Goal: Navigation & Orientation: Find specific page/section

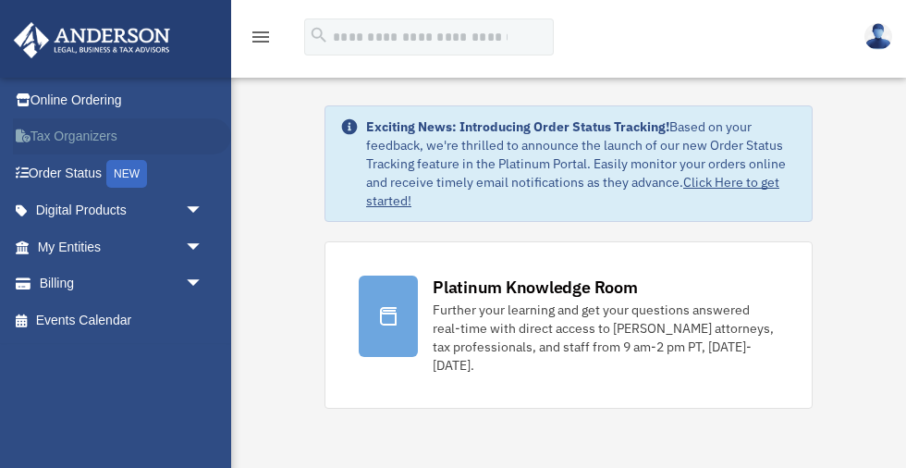
click at [79, 132] on link "Tax Organizers" at bounding box center [122, 136] width 218 height 37
click at [83, 245] on link "My Entities arrow_drop_down" at bounding box center [122, 246] width 218 height 37
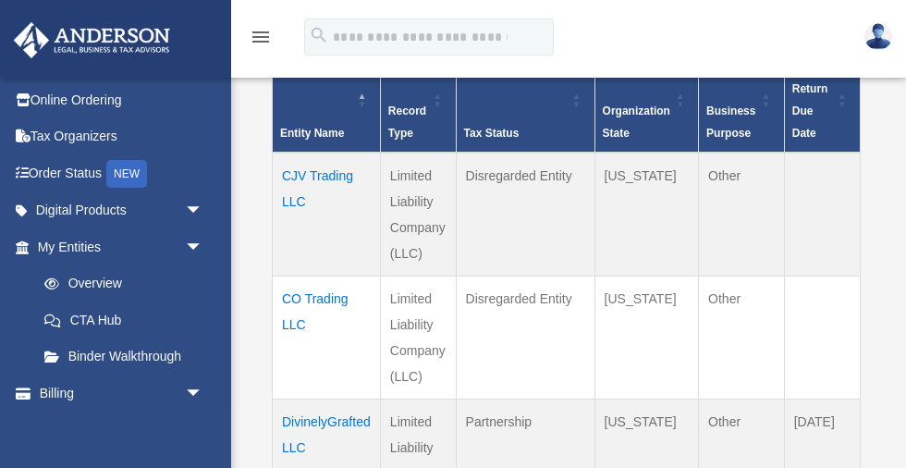
scroll to position [269, 0]
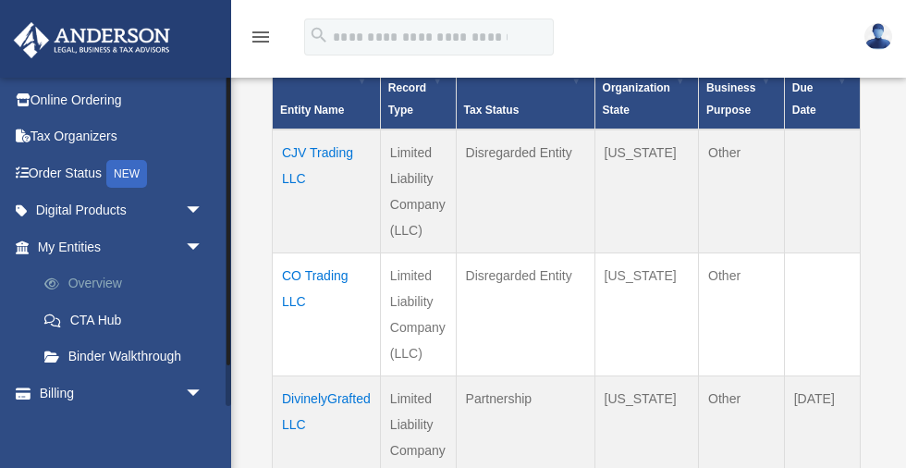
click at [99, 278] on link "Overview" at bounding box center [128, 283] width 205 height 37
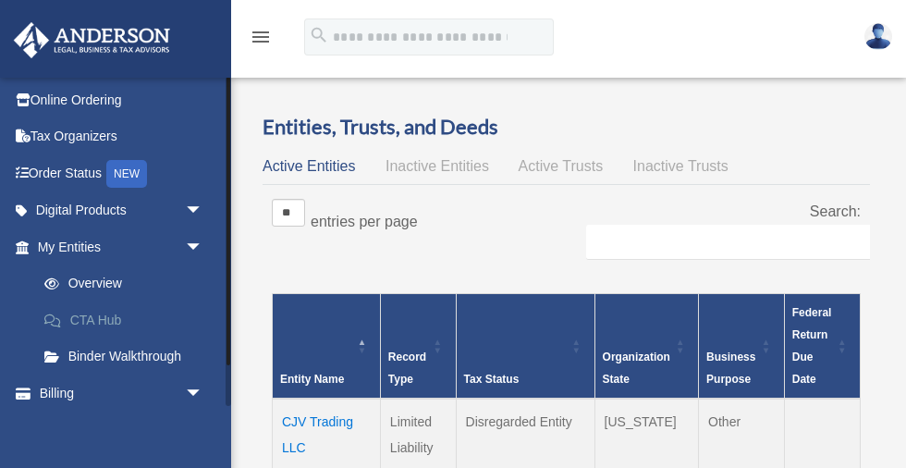
click at [87, 316] on link "CTA Hub" at bounding box center [128, 319] width 205 height 37
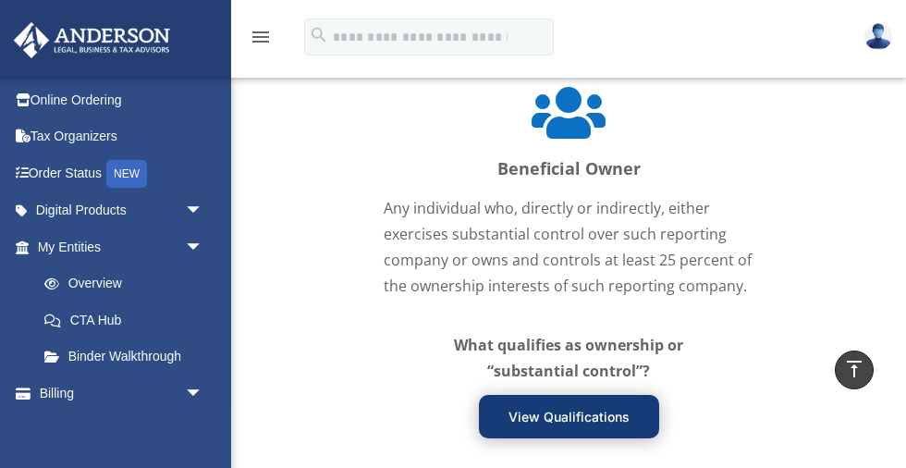
scroll to position [2673, 0]
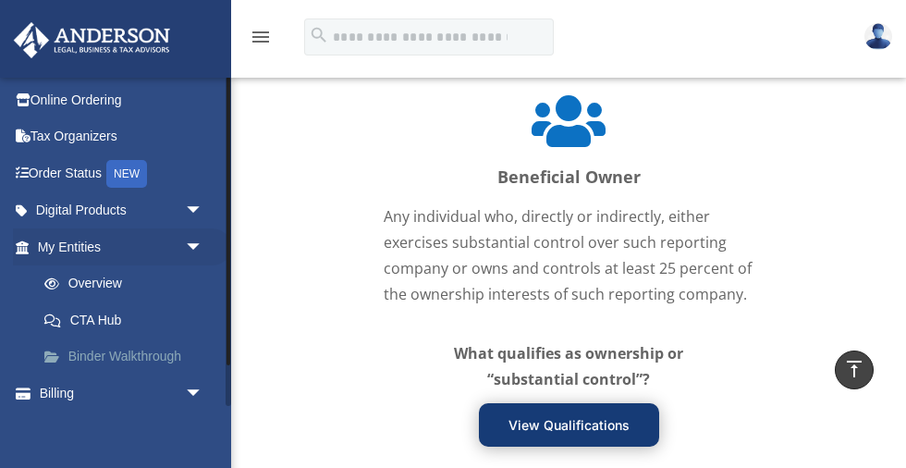
click at [129, 350] on link "Binder Walkthrough" at bounding box center [128, 356] width 205 height 37
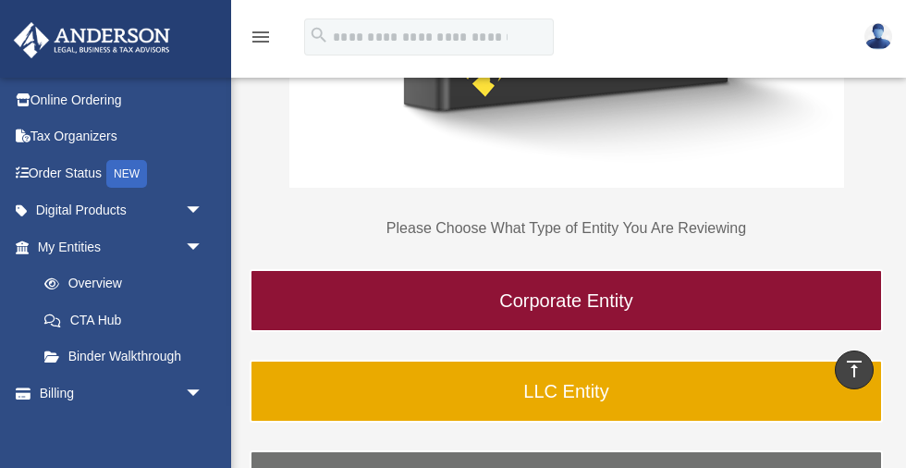
scroll to position [765, 0]
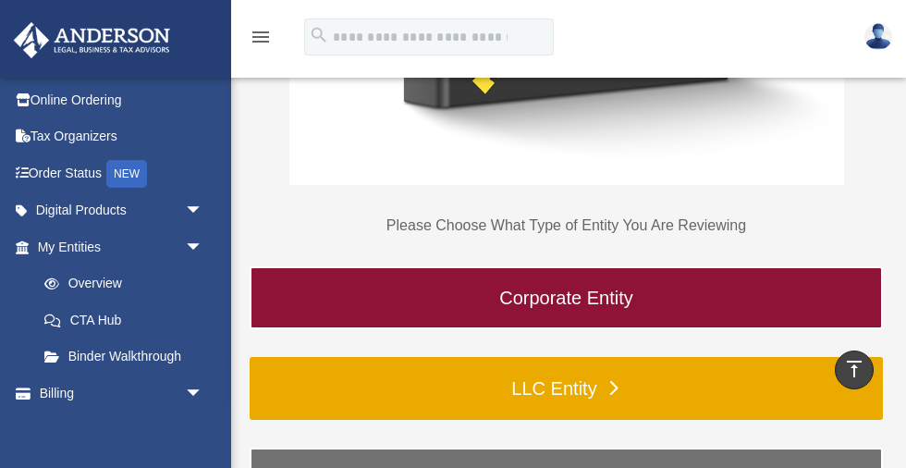
click at [574, 385] on link "LLC Entity" at bounding box center [566, 388] width 633 height 63
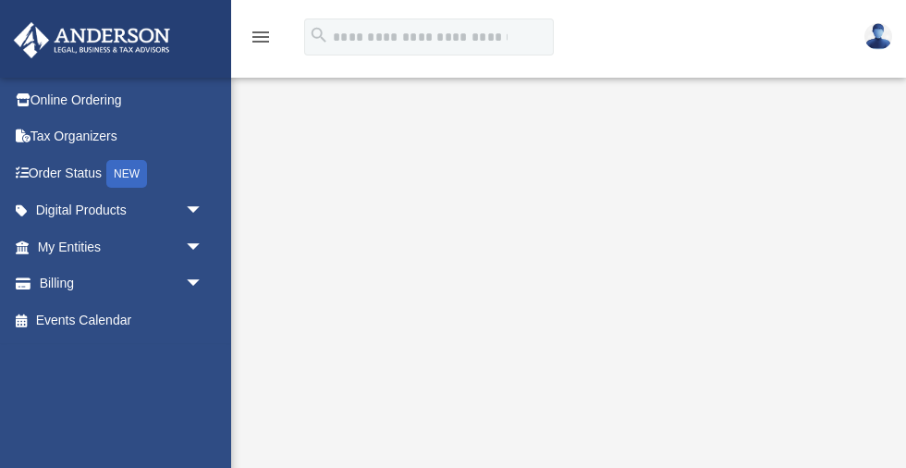
scroll to position [215, 0]
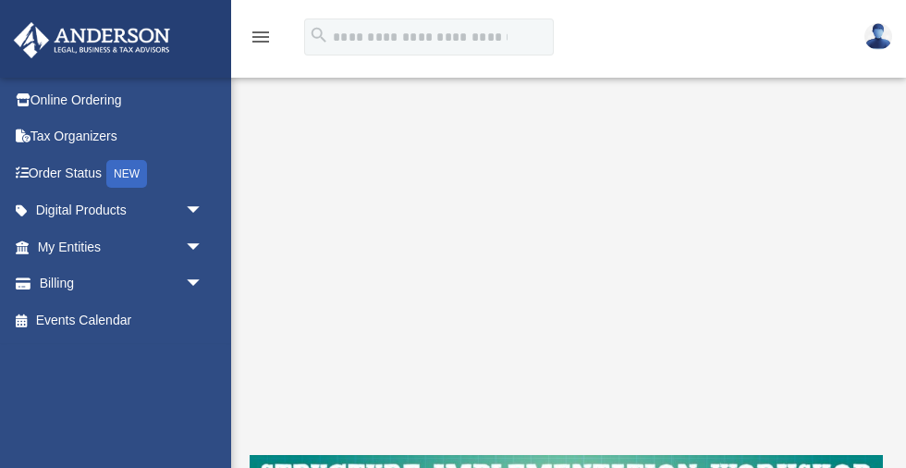
click at [257, 38] on icon "menu" at bounding box center [261, 37] width 22 height 22
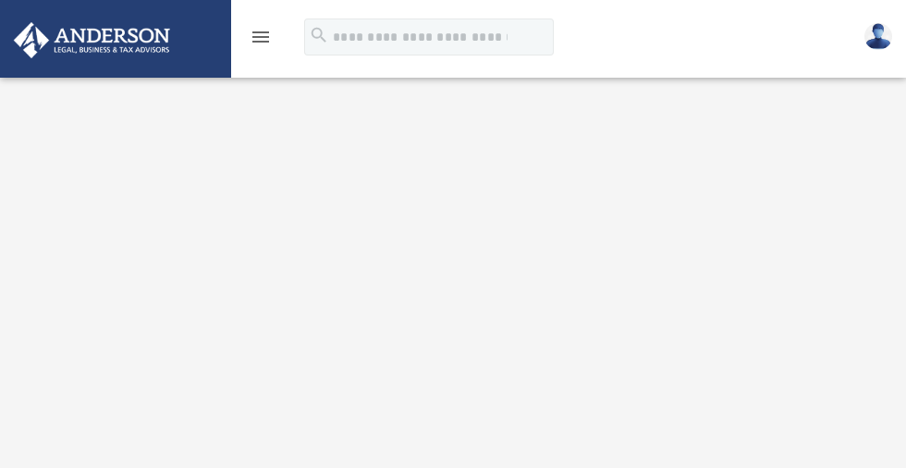
scroll to position [300, 0]
